Goal: Use online tool/utility: Utilize a website feature to perform a specific function

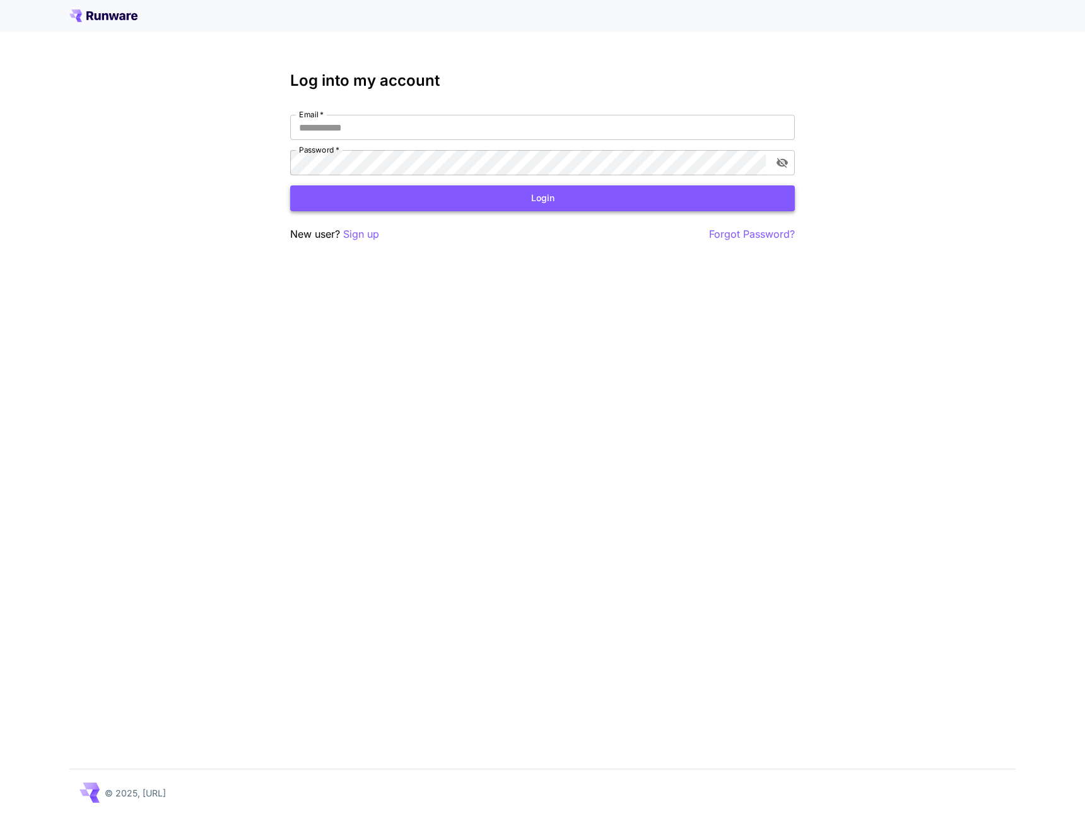
type input "**********"
click at [670, 202] on button "Login" at bounding box center [542, 198] width 505 height 26
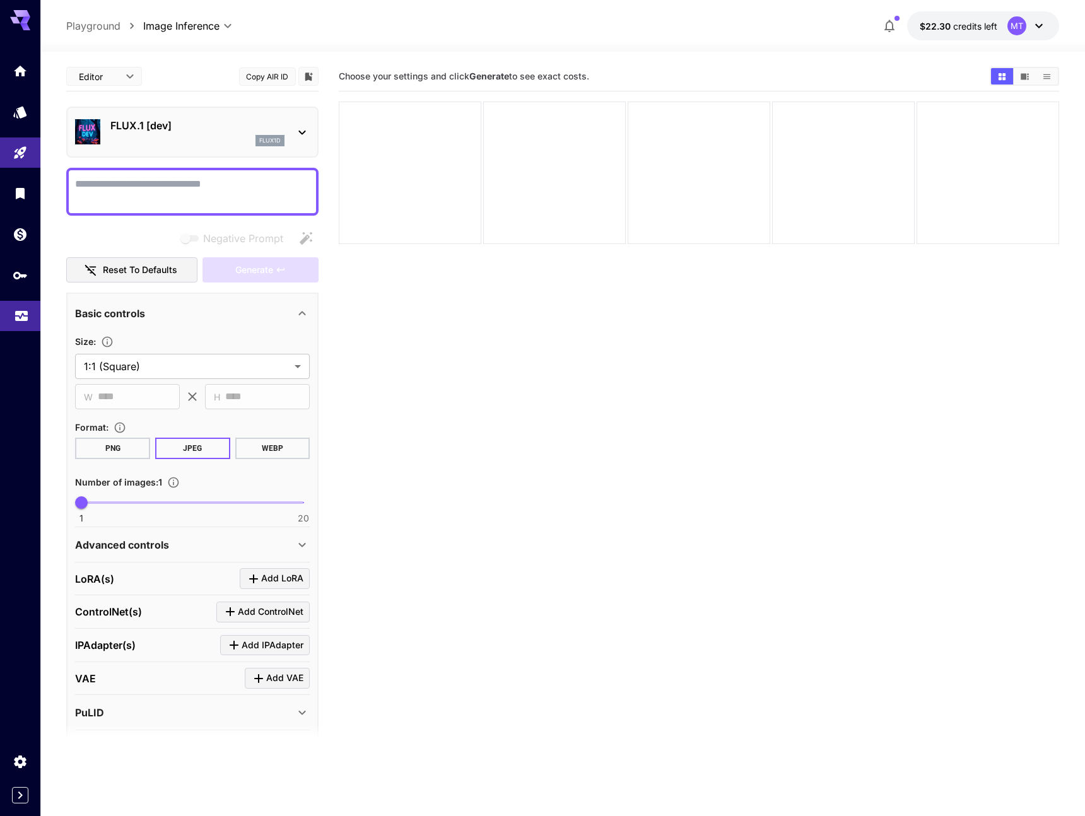
click at [23, 314] on icon "Usage" at bounding box center [21, 317] width 13 height 6
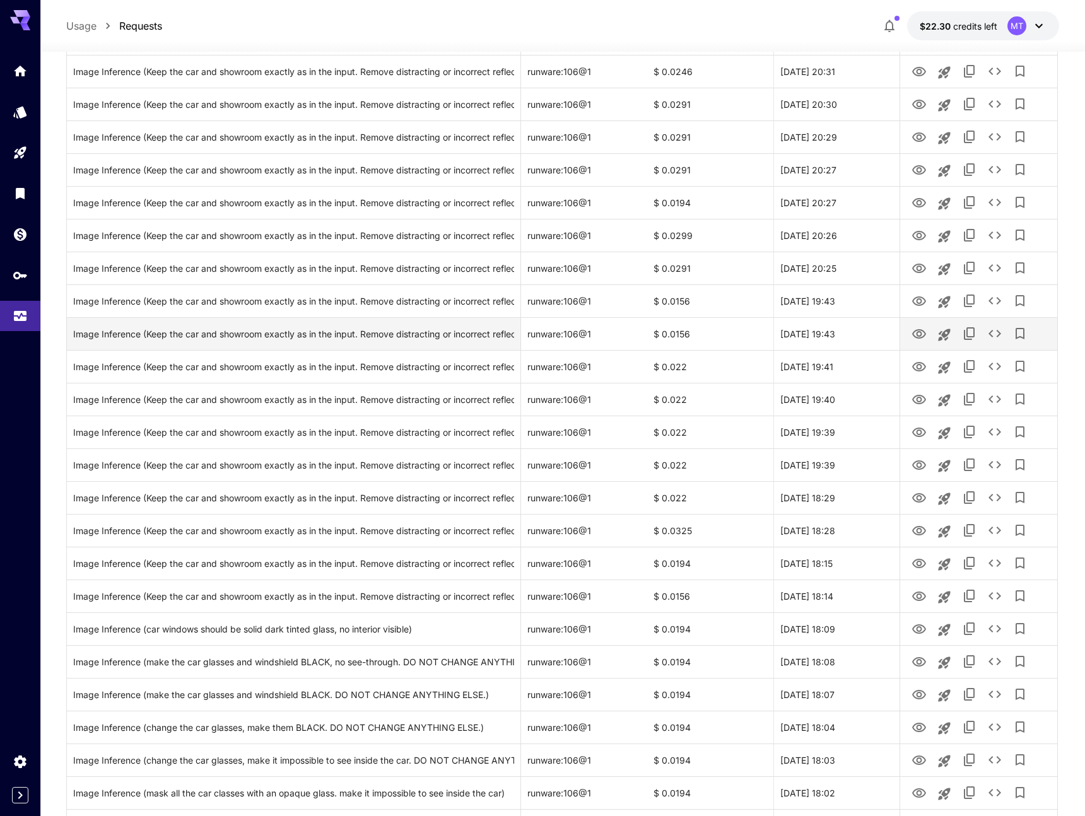
scroll to position [1016, 0]
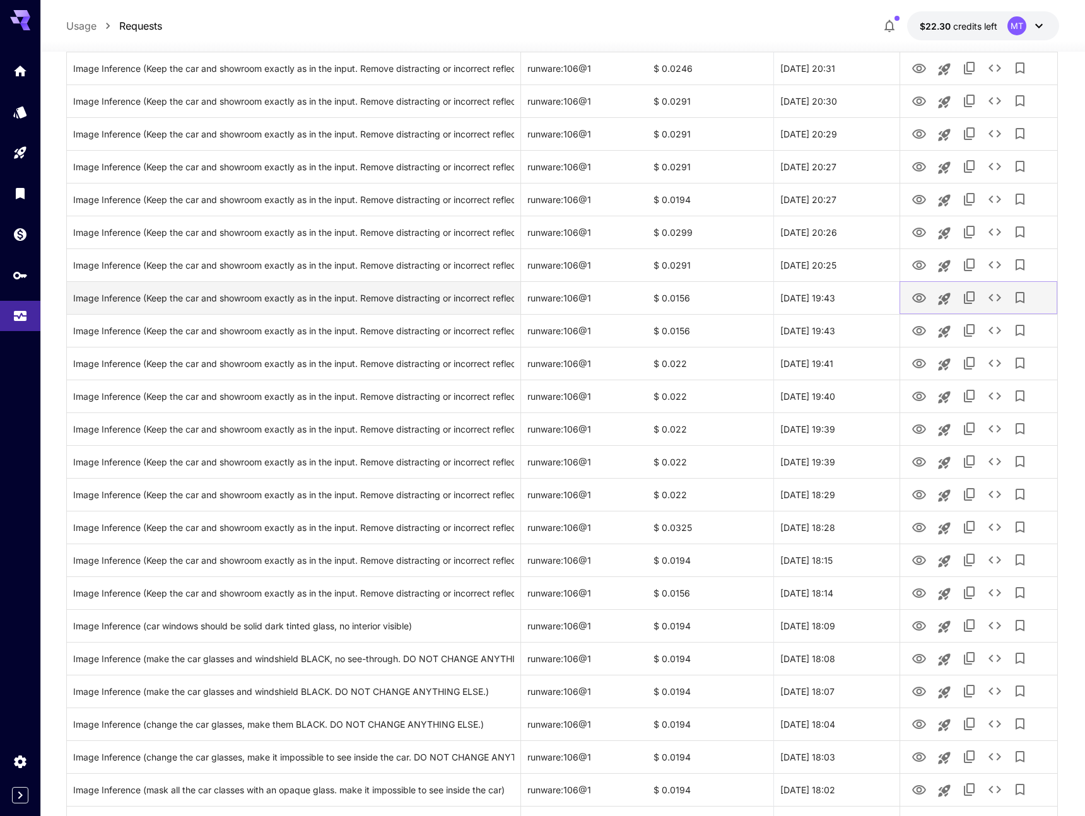
click at [915, 295] on icon "View" at bounding box center [919, 297] width 14 height 9
click at [947, 293] on icon "Launch in playground" at bounding box center [944, 299] width 12 height 12
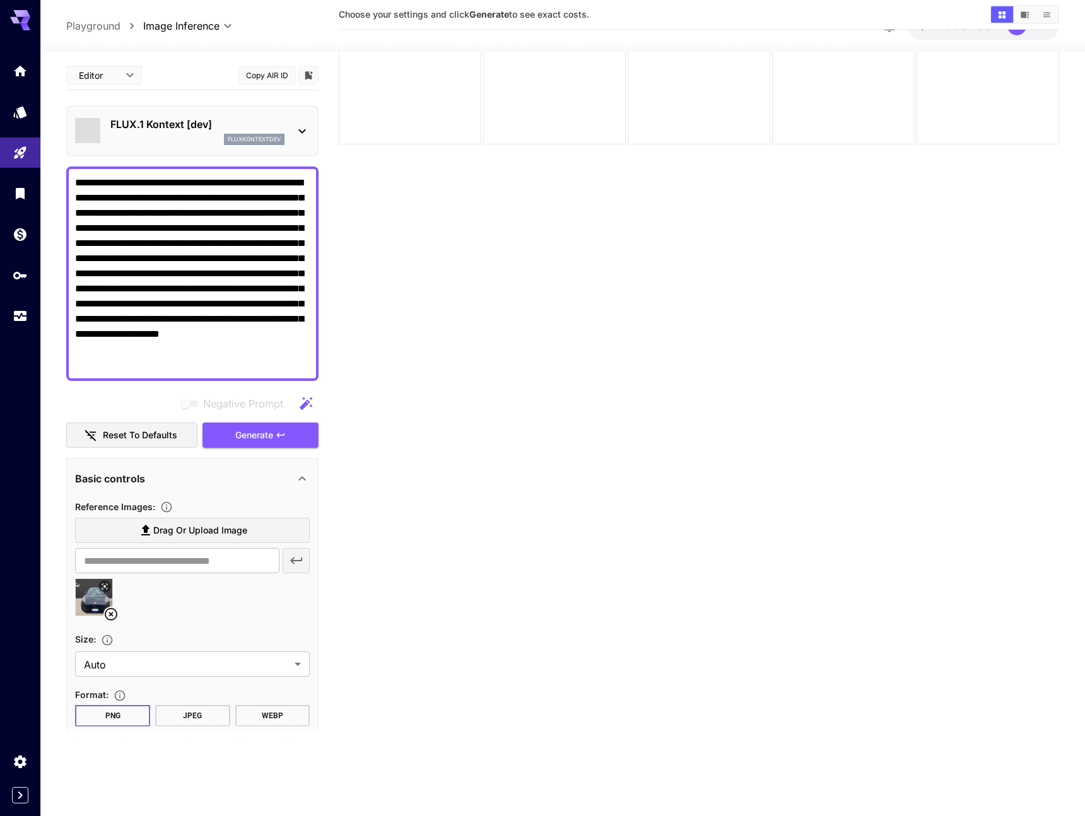
scroll to position [100, 0]
click at [110, 612] on icon at bounding box center [110, 614] width 15 height 15
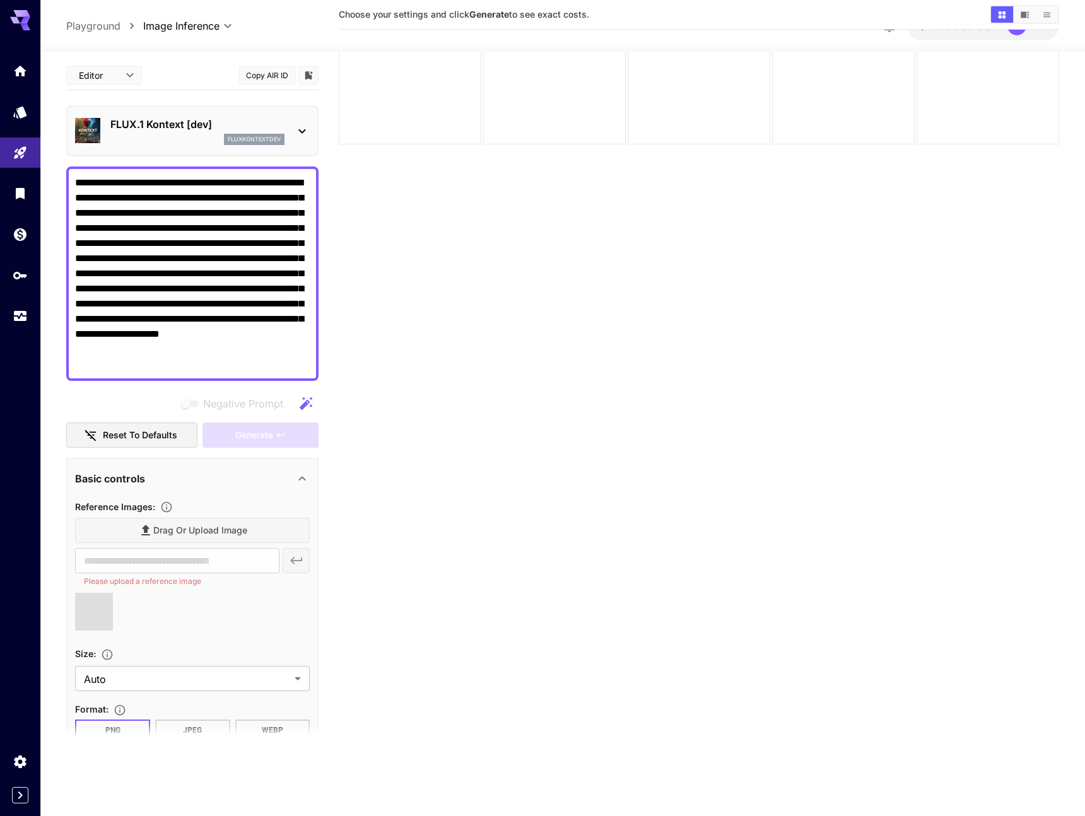
type input "**********"
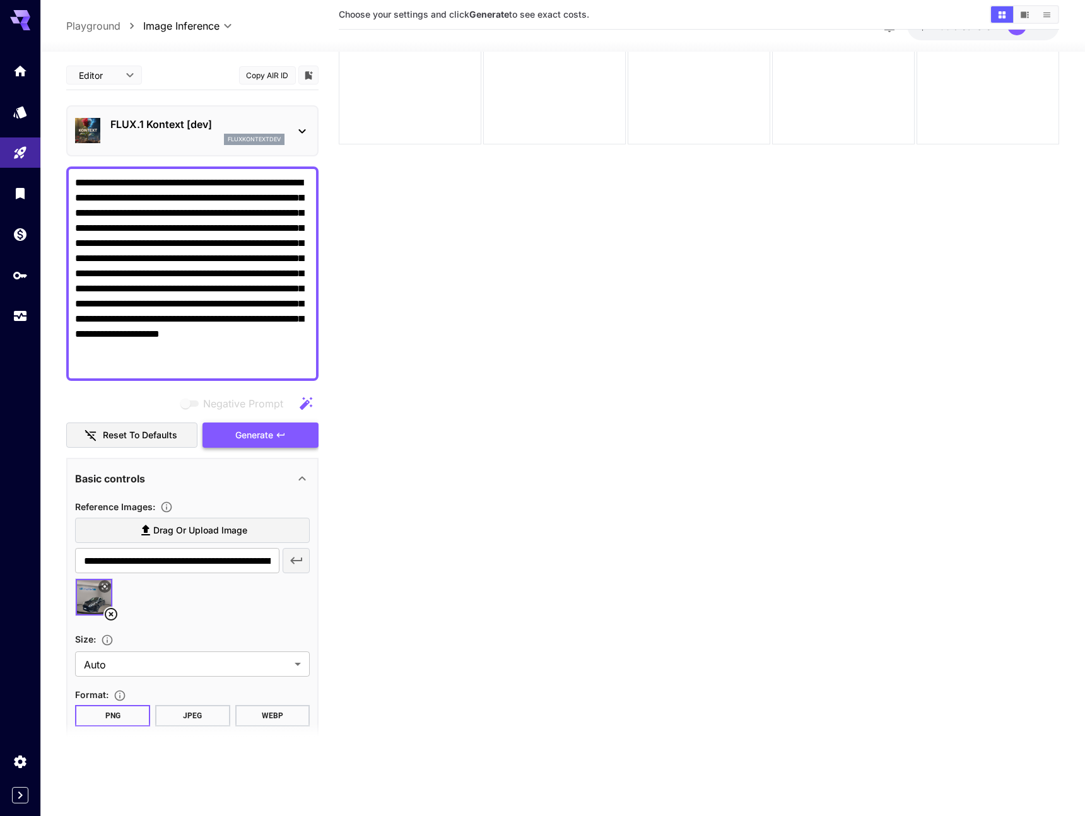
click at [286, 437] on button "Generate" at bounding box center [260, 436] width 116 height 26
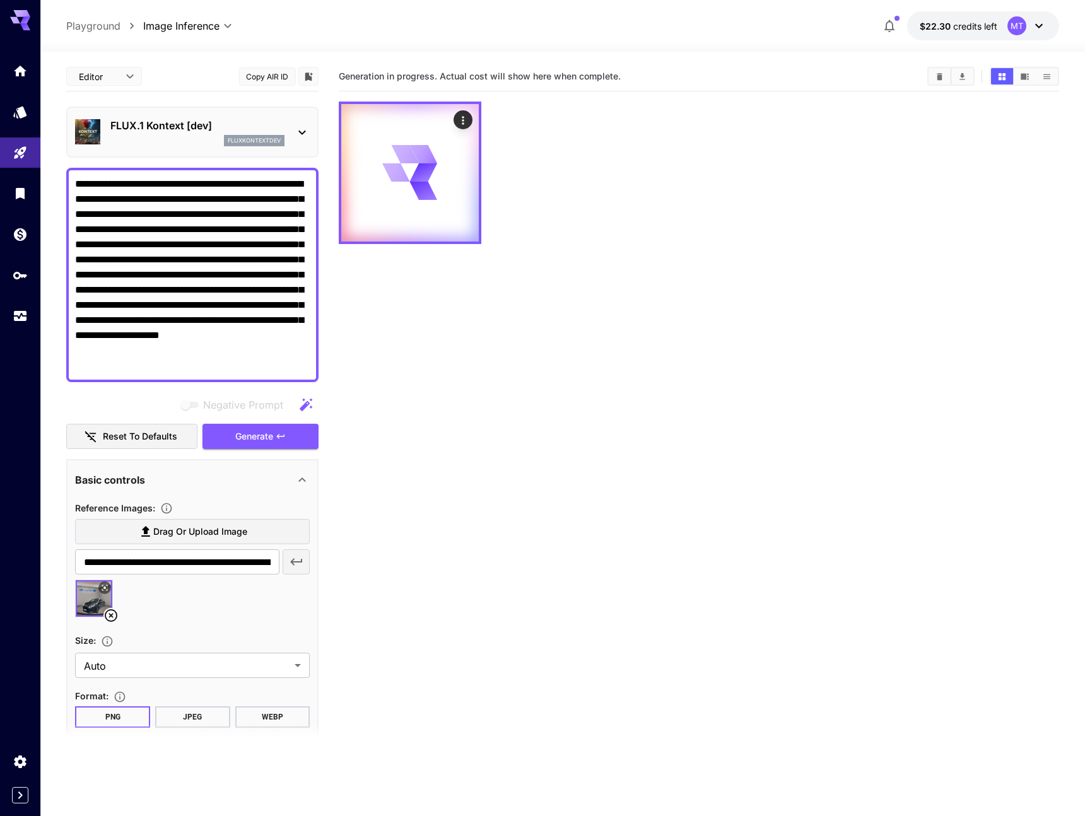
click at [1036, 26] on icon at bounding box center [1038, 25] width 15 height 15
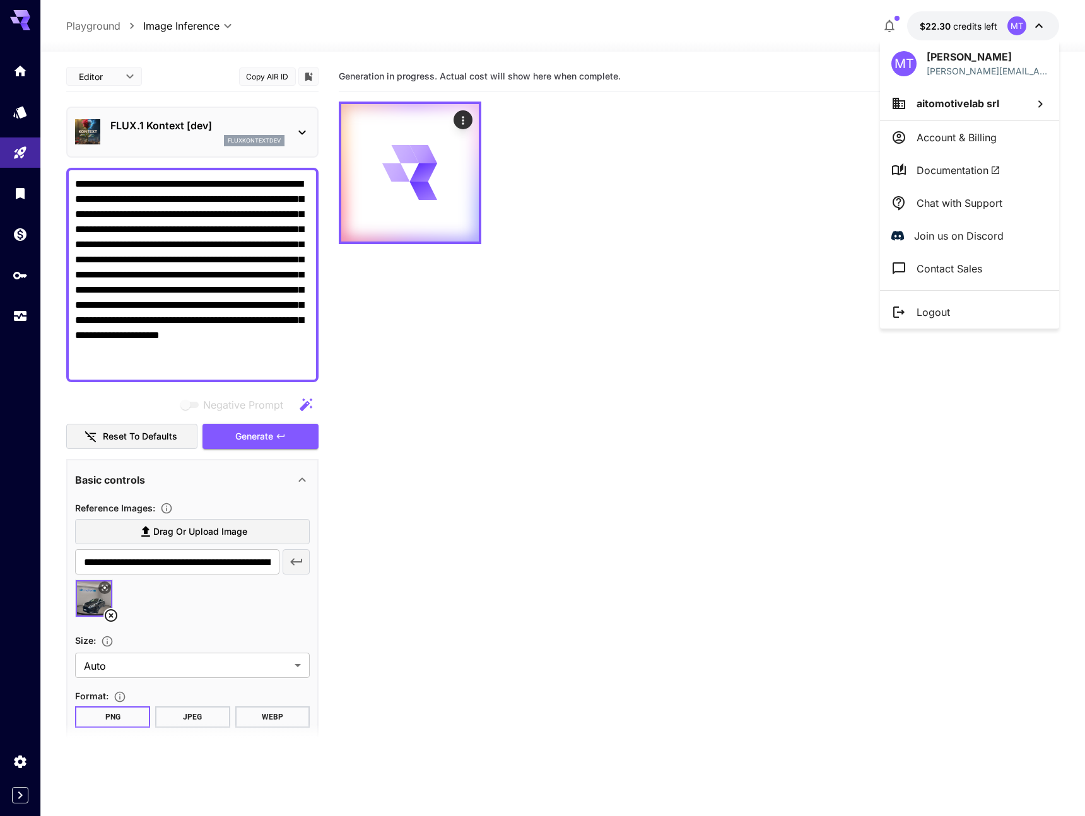
click at [1038, 26] on div at bounding box center [542, 408] width 1085 height 816
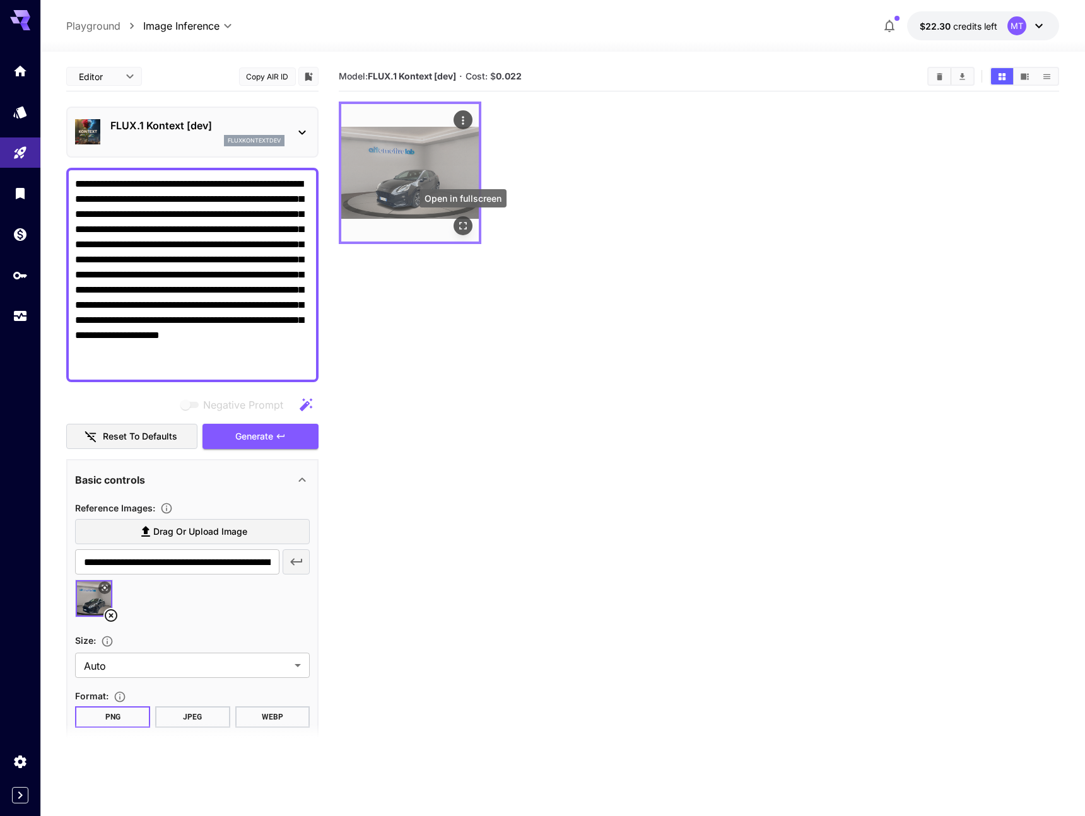
click at [466, 225] on icon "Open in fullscreen" at bounding box center [463, 225] width 13 height 13
